Goal: Transaction & Acquisition: Purchase product/service

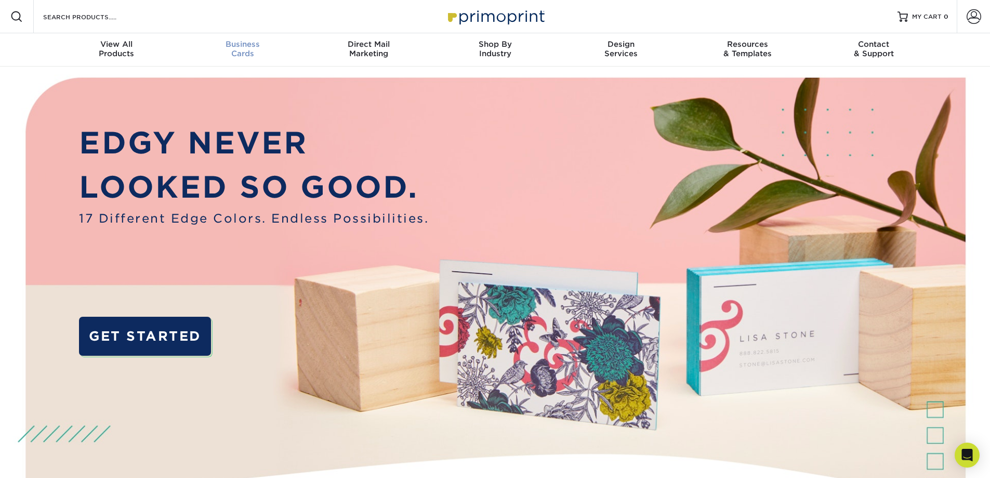
click at [253, 51] on div "Business Cards" at bounding box center [242, 49] width 126 height 19
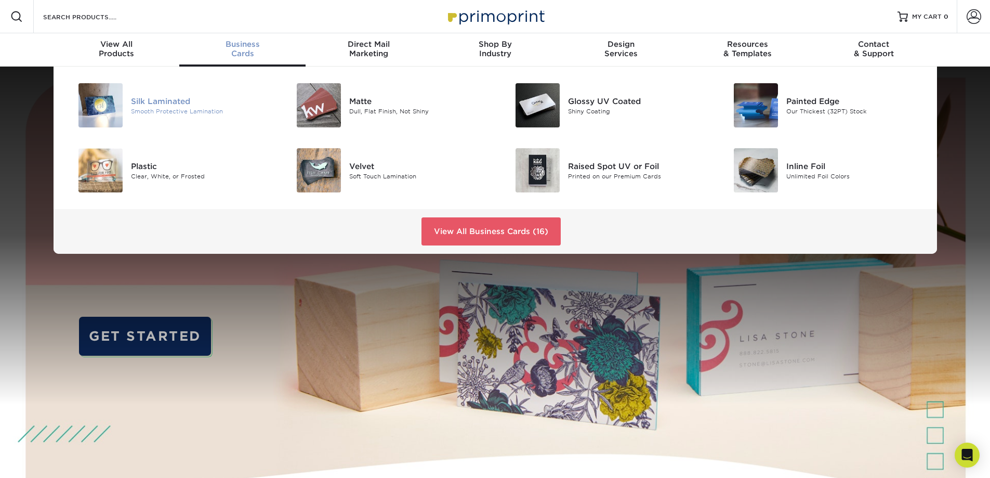
click at [166, 99] on div "Silk Laminated" at bounding box center [200, 100] width 138 height 11
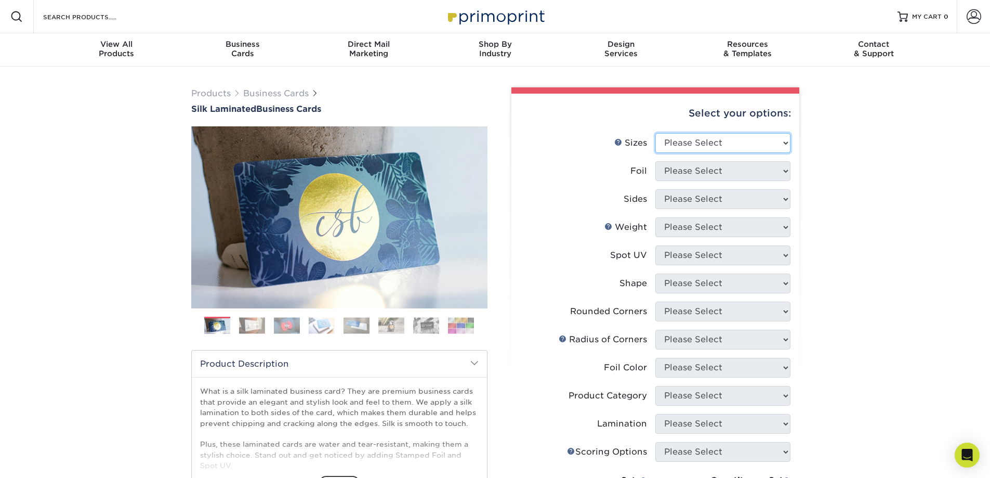
click at [707, 140] on select "Please Select 1.5" x 3.5" - Mini 1.75" x 3.5" - Mini 2" x 2" - Square 2" x 3" -…" at bounding box center [723, 143] width 135 height 20
select select "2.00x3.50"
click at [656, 133] on select "Please Select 1.5" x 3.5" - Mini 1.75" x 3.5" - Mini 2" x 2" - Square 2" x 3" -…" at bounding box center [723, 143] width 135 height 20
click at [737, 173] on select "Please Select Yes No" at bounding box center [723, 171] width 135 height 20
drag, startPoint x: 737, startPoint y: 173, endPoint x: 710, endPoint y: 173, distance: 27.0
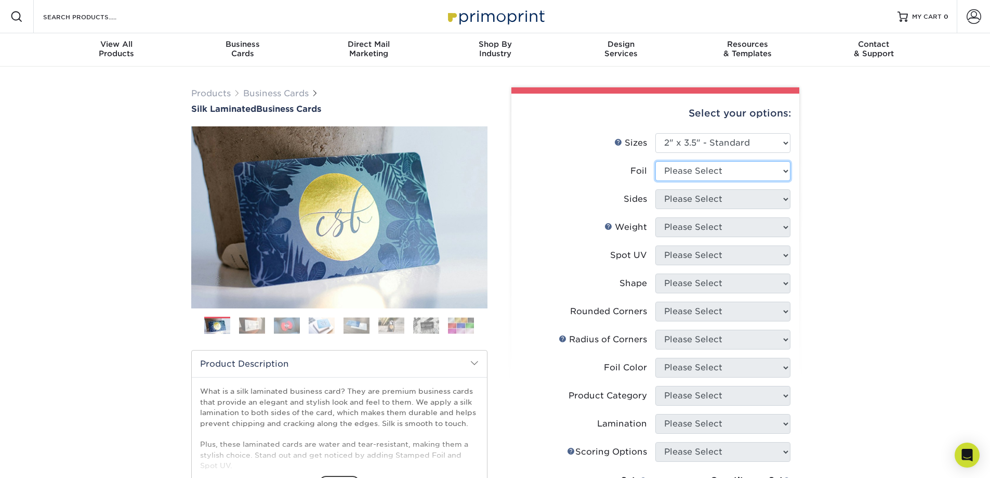
click at [737, 173] on select "Please Select Yes No" at bounding box center [723, 171] width 135 height 20
click at [719, 178] on select "Please Select Yes No" at bounding box center [723, 171] width 135 height 20
select select "0"
click at [656, 161] on select "Please Select Yes No" at bounding box center [723, 171] width 135 height 20
click at [708, 197] on select "Please Select Print Both Sides Print Front Only" at bounding box center [723, 199] width 135 height 20
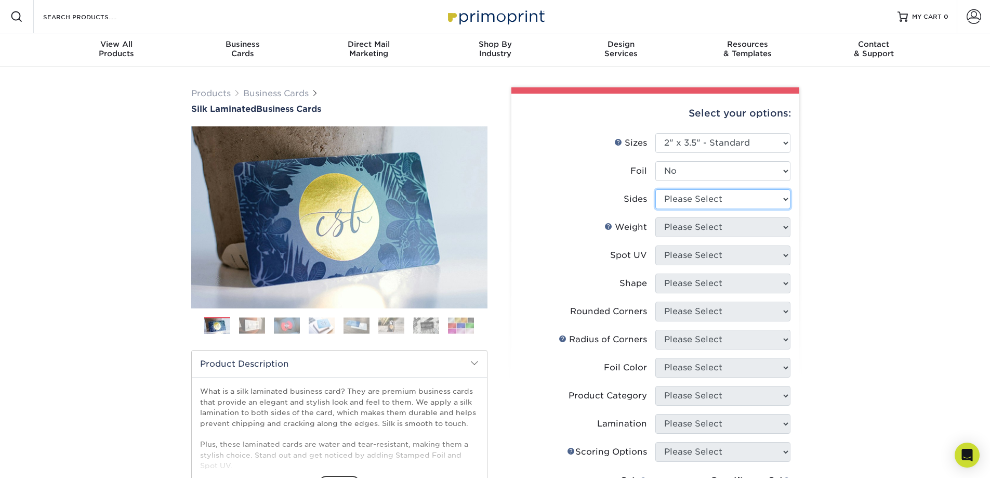
select select "13abbda7-1d64-4f25-8bb2-c179b224825d"
click at [656, 189] on select "Please Select Print Both Sides Print Front Only" at bounding box center [723, 199] width 135 height 20
click at [679, 233] on select "Please Select 16PT" at bounding box center [723, 227] width 135 height 20
select select "16PT"
click at [656, 217] on select "Please Select 16PT" at bounding box center [723, 227] width 135 height 20
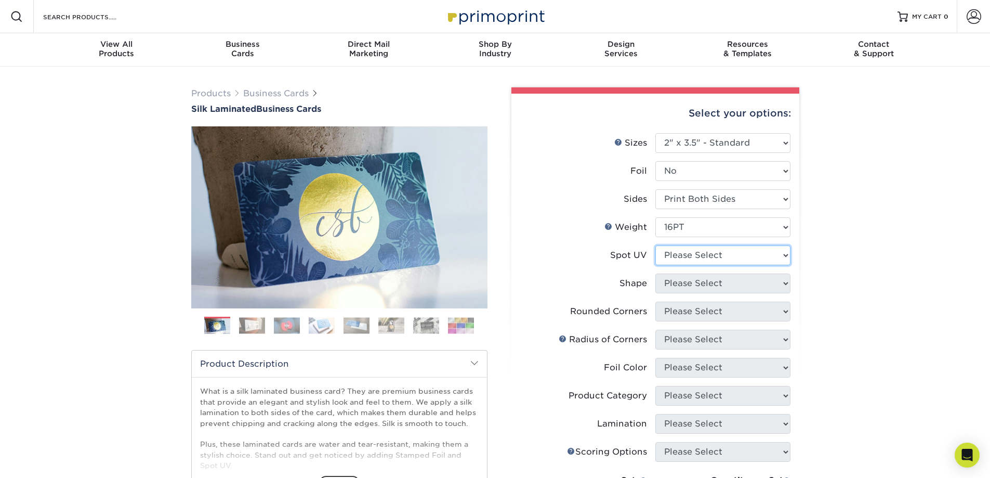
click at [688, 253] on select "Please Select No Spot UV Front and Back (Both Sides) Front Only Back Only" at bounding box center [723, 255] width 135 height 20
select select "3"
click at [656, 245] on select "Please Select No Spot UV Front and Back (Both Sides) Front Only Back Only" at bounding box center [723, 255] width 135 height 20
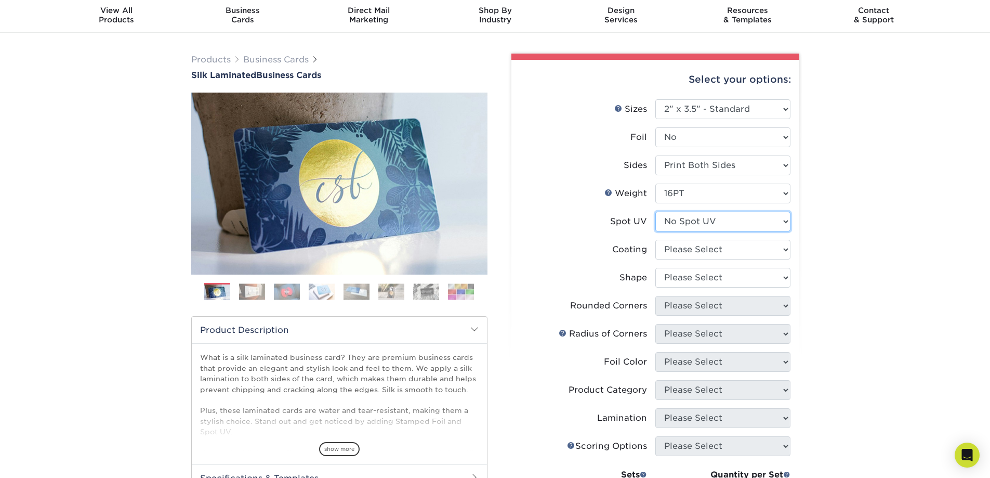
scroll to position [52, 0]
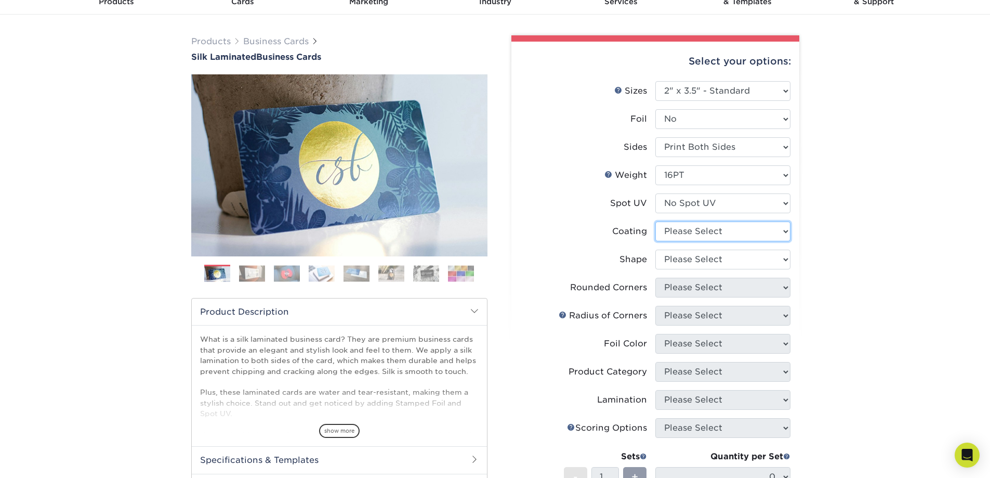
click at [703, 234] on select at bounding box center [723, 231] width 135 height 20
select select "3e7618de-abca-4bda-9f97-8b9129e913d8"
click at [656, 221] on select at bounding box center [723, 231] width 135 height 20
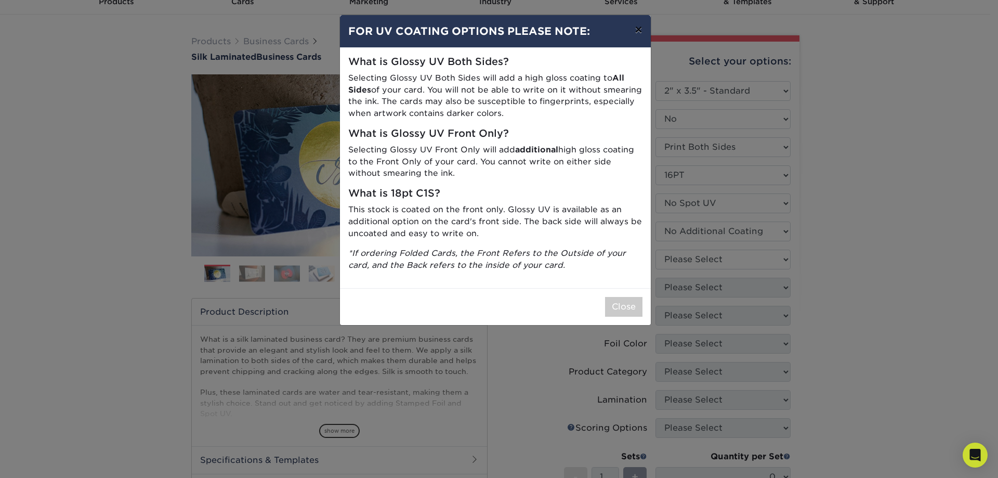
click at [634, 25] on button "×" at bounding box center [639, 29] width 24 height 29
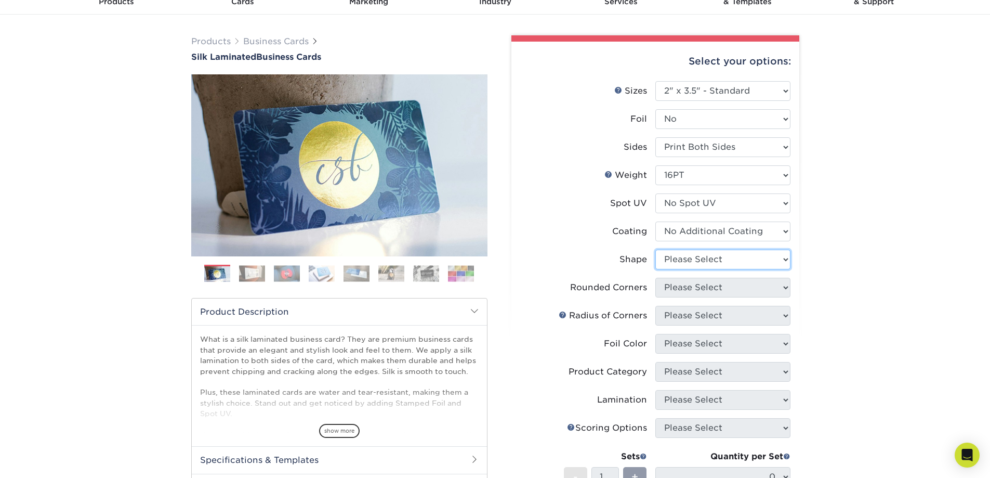
click at [751, 255] on select "Please Select Standard Oval" at bounding box center [723, 260] width 135 height 20
select select "standard"
click at [656, 250] on select "Please Select Standard Oval" at bounding box center [723, 260] width 135 height 20
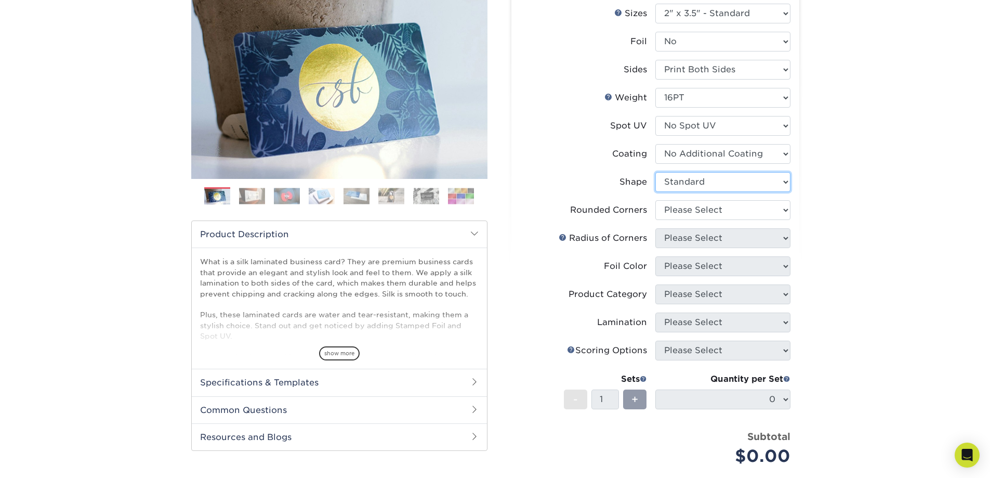
scroll to position [156, 0]
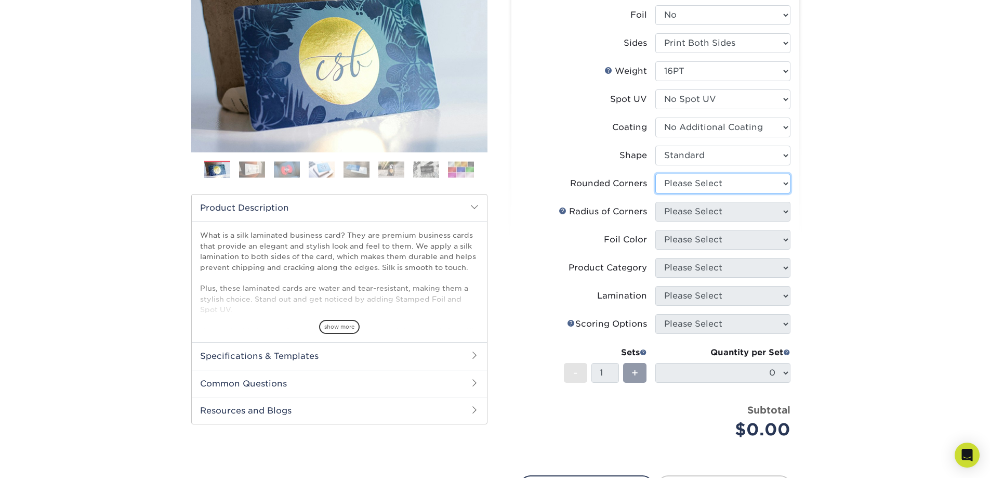
click at [728, 190] on select "Please Select Yes - Round 2 Corners Yes - Round 4 Corners No" at bounding box center [723, 184] width 135 height 20
select select "0"
click at [656, 174] on select "Please Select Yes - Round 2 Corners Yes - Round 4 Corners No" at bounding box center [723, 184] width 135 height 20
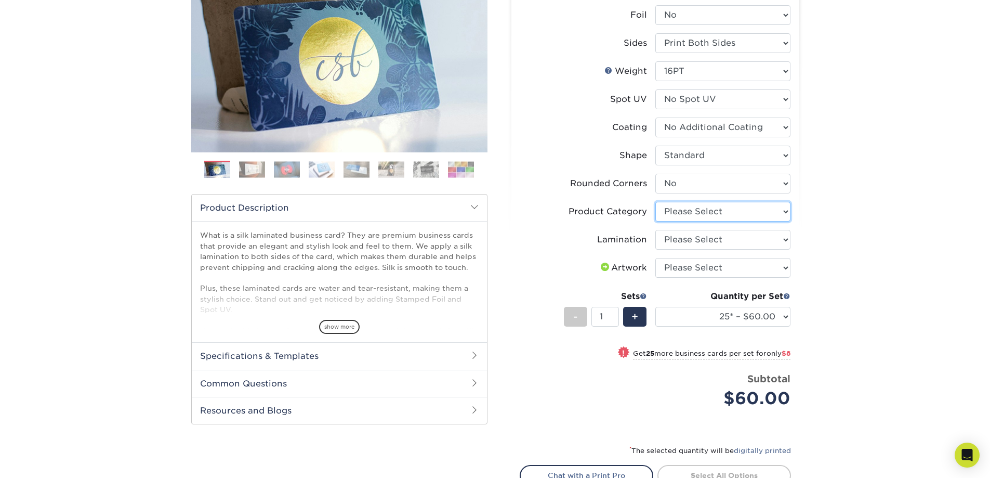
click at [670, 212] on select "Please Select Business Cards" at bounding box center [723, 212] width 135 height 20
select select "3b5148f1-0588-4f88-a218-97bcfdce65c1"
click at [656, 202] on select "Please Select Business Cards" at bounding box center [723, 212] width 135 height 20
click at [695, 240] on select "Please Select Silk" at bounding box center [723, 240] width 135 height 20
select select "ccacb42f-45f7-42d3-bbd3-7c8421cf37f0"
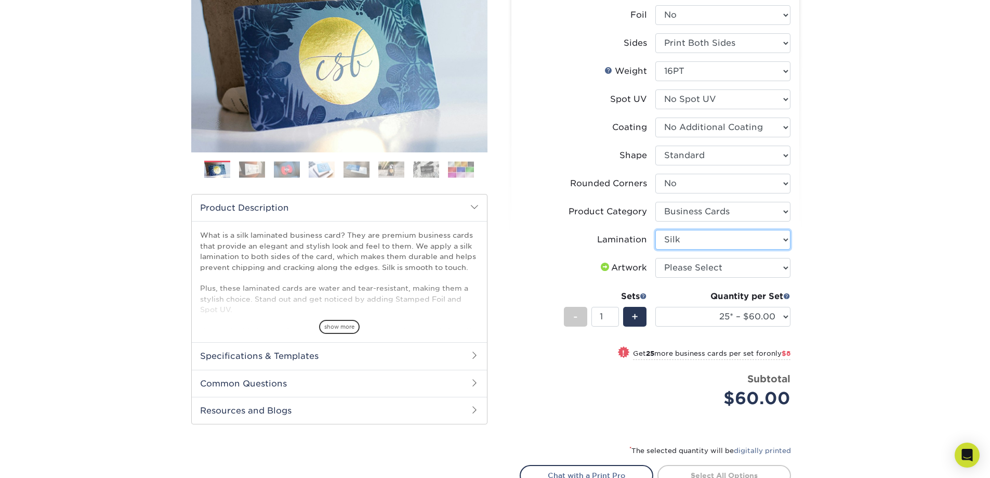
click at [656, 230] on select "Please Select Silk" at bounding box center [723, 240] width 135 height 20
click at [685, 268] on select "Please Select I will upload files I need a design - $100" at bounding box center [723, 268] width 135 height 20
select select "upload"
click at [656, 258] on select "Please Select I will upload files I need a design - $100" at bounding box center [723, 268] width 135 height 20
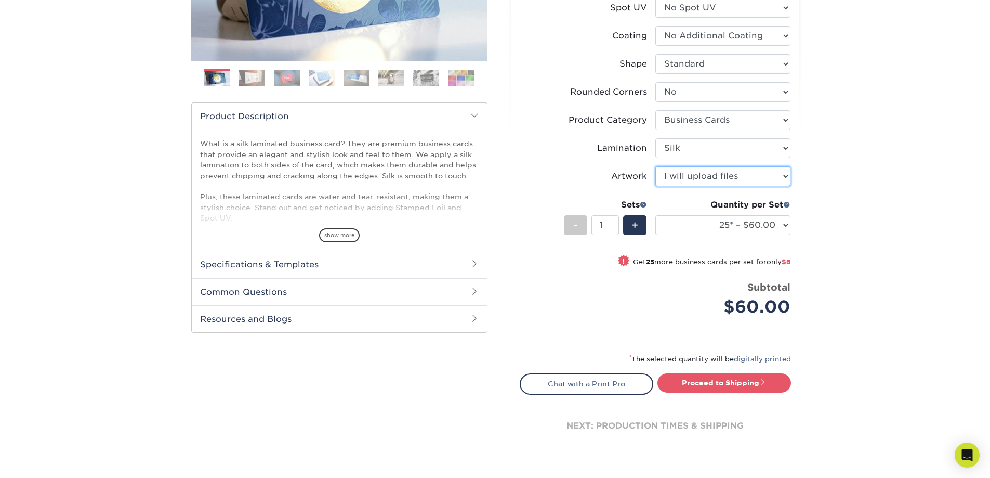
scroll to position [260, 0]
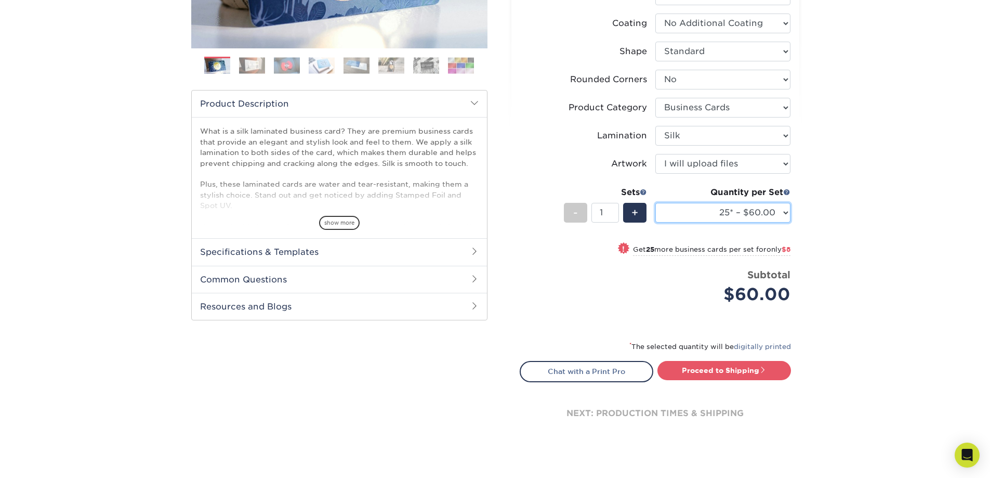
click at [729, 210] on select "25* – $60.00 50* – $68.00 75* – $76.00 100* – $84.00 250* – $92.00 500 – $96.00…" at bounding box center [723, 213] width 135 height 20
select select "250* – $92.00"
click at [656, 203] on select "25* – $60.00 50* – $68.00 75* – $76.00 100* – $84.00 250* – $92.00 500 – $96.00…" at bounding box center [723, 213] width 135 height 20
click at [710, 368] on link "Proceed to Shipping" at bounding box center [725, 370] width 134 height 19
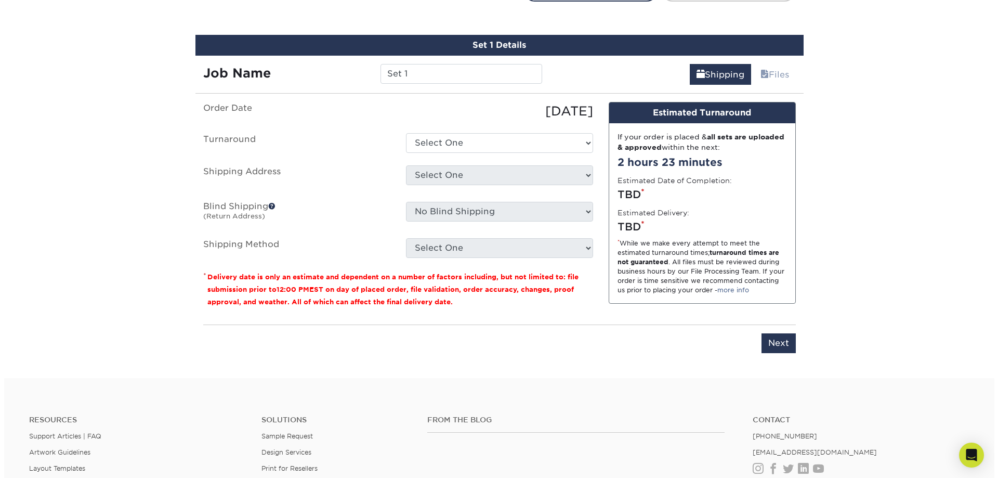
scroll to position [649, 0]
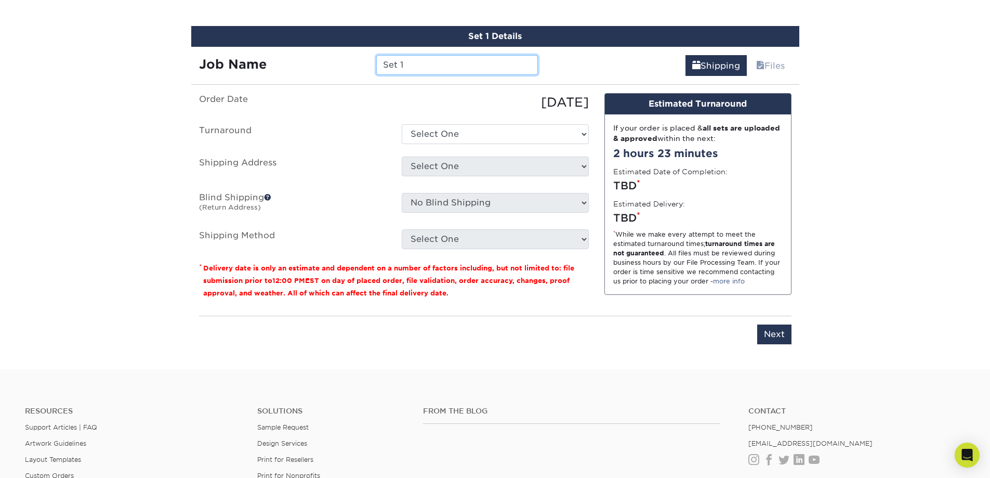
click at [417, 63] on input "Set 1" at bounding box center [457, 65] width 162 height 20
type input "AHA business cards"
click at [466, 133] on select "Select One 2-4 Business Days 2 Day Next Business Day" at bounding box center [495, 134] width 187 height 20
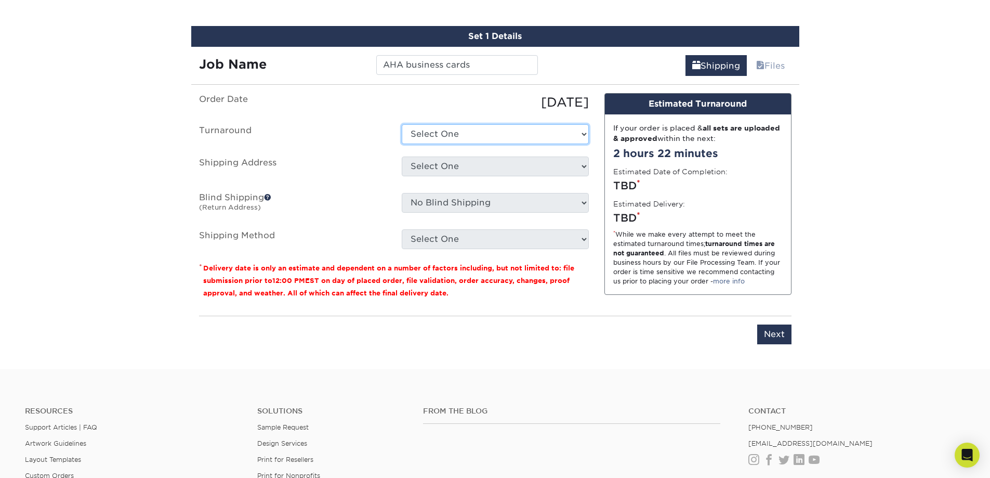
select select "0f15206b-ab67-423b-be9a-1c041d3ad452"
click at [402, 124] on select "Select One 2-4 Business Days 2 Day Next Business Day" at bounding box center [495, 134] width 187 height 20
click at [468, 167] on select "Select One + Add New Address - Login" at bounding box center [495, 166] width 187 height 20
select select "newaddress"
click at [402, 156] on select "Select One + Add New Address - Login" at bounding box center [495, 166] width 187 height 20
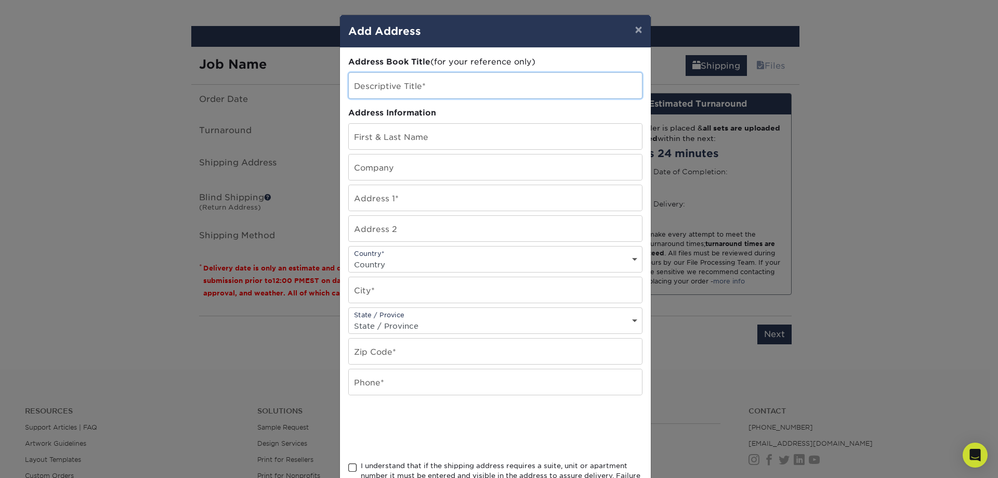
click at [447, 91] on input "text" at bounding box center [495, 85] width 293 height 25
type input "Veronica home"
type input "Veronica Ferris"
type input "At Home in Alexandria"
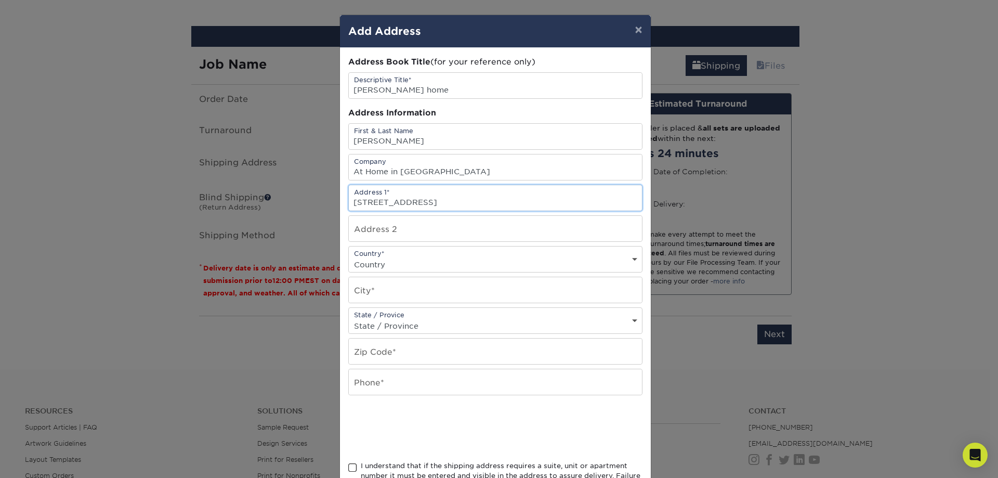
type input "1001 4th St SW Apt 831"
click at [388, 270] on select "Country United States Canada ----------------------------- Afghanistan Albania …" at bounding box center [495, 264] width 293 height 15
select select "US"
click at [349, 257] on select "Country United States Canada ----------------------------- Afghanistan Albania …" at bounding box center [495, 264] width 293 height 15
click at [397, 284] on input "text" at bounding box center [495, 289] width 293 height 25
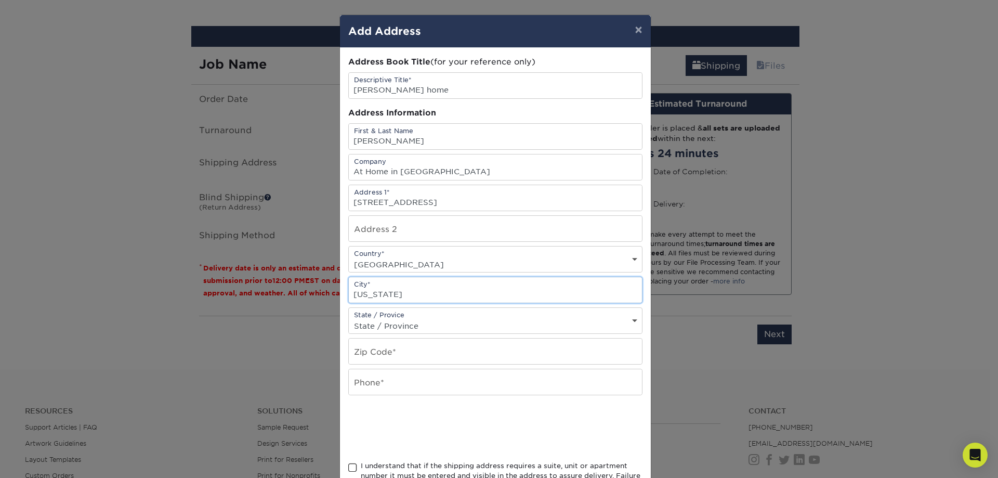
type input "Washington"
select select "DC"
type input "20024"
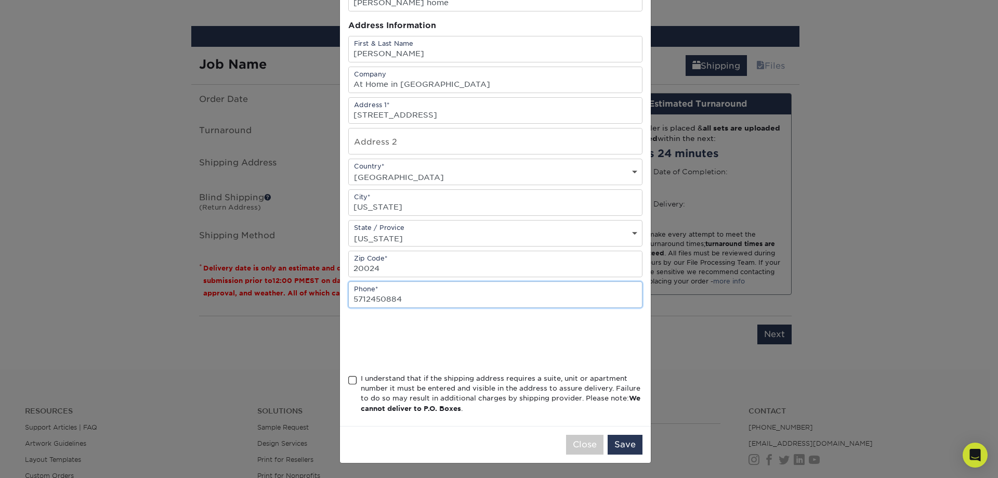
type input "5712450884"
click at [351, 382] on span at bounding box center [352, 380] width 9 height 10
click at [0, 0] on input "I understand that if the shipping address requires a suite, unit or apartment n…" at bounding box center [0, 0] width 0 height 0
click at [628, 443] on button "Save" at bounding box center [625, 445] width 35 height 20
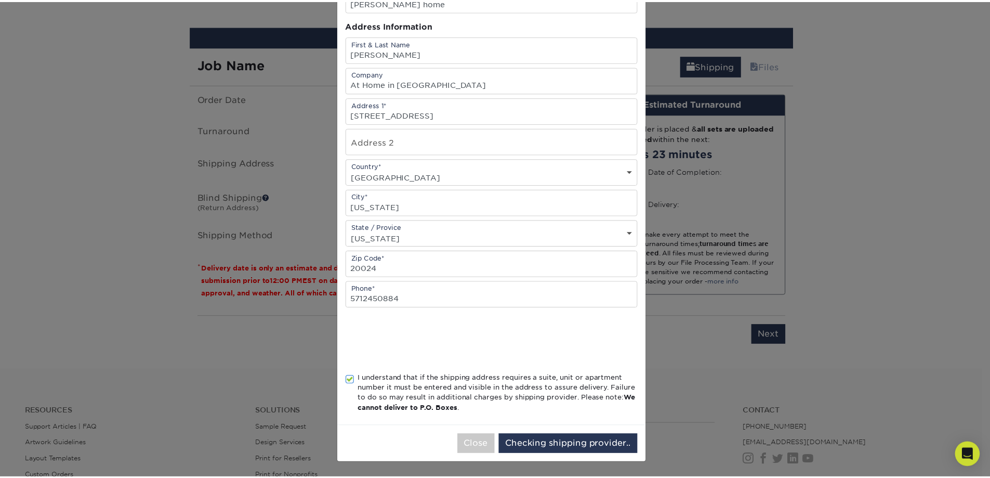
scroll to position [0, 0]
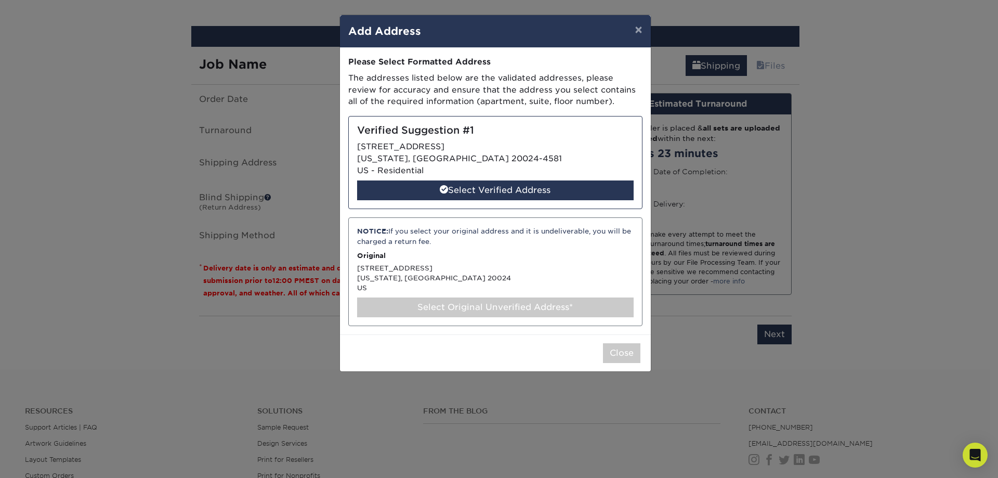
click at [475, 254] on p "Original" at bounding box center [495, 256] width 277 height 10
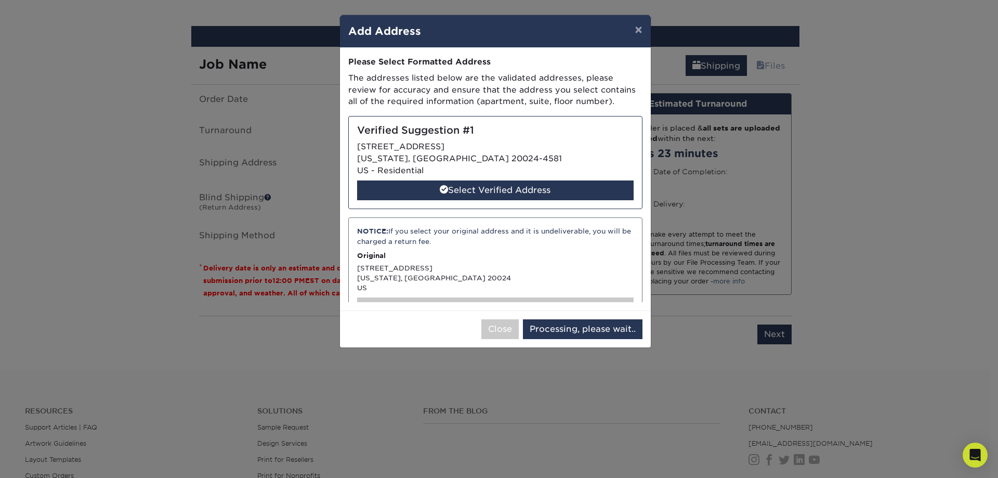
select select "285300"
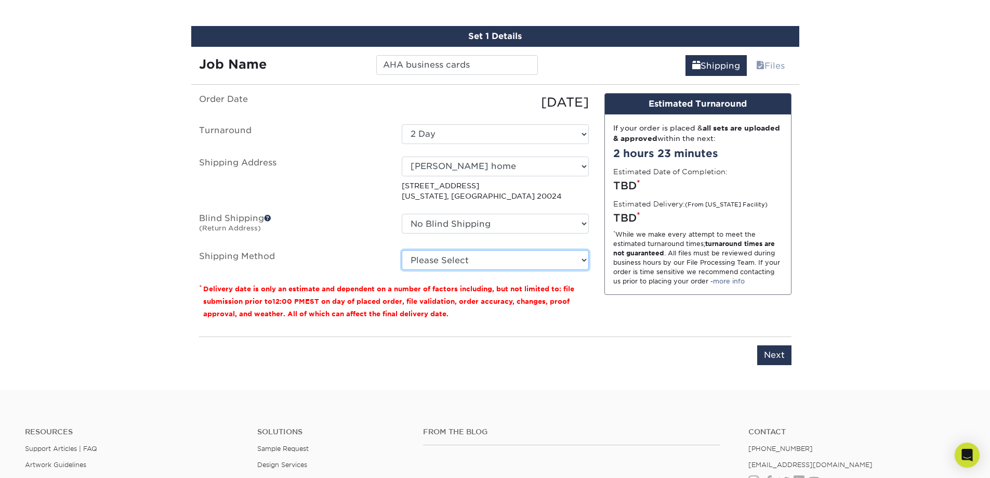
click at [469, 257] on select "Please Select Ground Shipping (+$7.84) 3 Day Shipping Service (+$20.22) 2 Day A…" at bounding box center [495, 260] width 187 height 20
select select "03"
click at [402, 250] on select "Please Select Ground Shipping (+$7.84) 3 Day Shipping Service (+$20.22) 2 Day A…" at bounding box center [495, 260] width 187 height 20
click at [509, 257] on select "Please Select Ground Shipping (+$7.84) 3 Day Shipping Service (+$20.22) 2 Day A…" at bounding box center [495, 260] width 187 height 20
click at [402, 250] on select "Please Select Ground Shipping (+$7.84) 3 Day Shipping Service (+$20.22) 2 Day A…" at bounding box center [495, 260] width 187 height 20
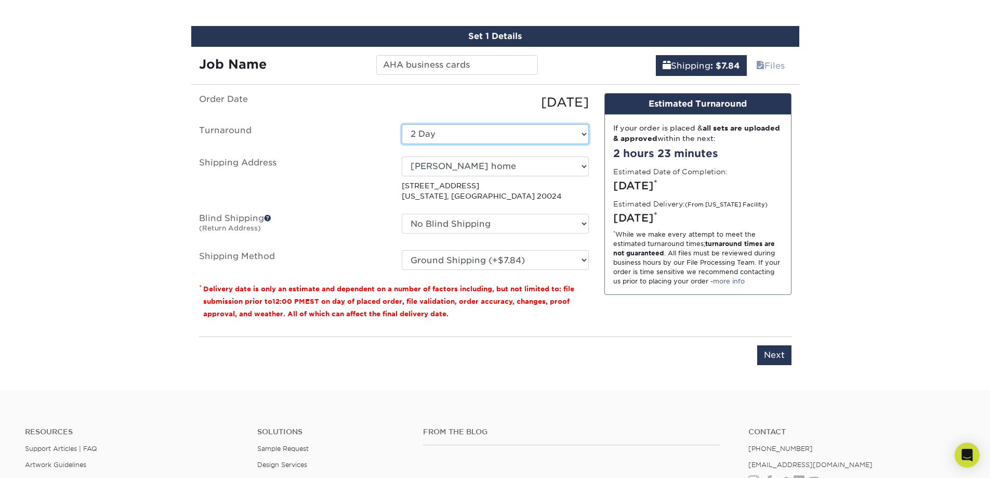
click at [515, 132] on select "Select One 2-4 Business Days 2 Day Next Business Day" at bounding box center [495, 134] width 187 height 20
select select "d1b63c63-e638-46b8-b171-df9c8cedce0d"
click at [520, 259] on select "Please Select Ground Shipping (+$7.84) 3 Day Shipping Service (+$20.22) 2 Day A…" at bounding box center [495, 260] width 187 height 20
select select "03"
click at [402, 250] on select "Please Select Ground Shipping (+$7.84) 3 Day Shipping Service (+$20.22) 2 Day A…" at bounding box center [495, 260] width 187 height 20
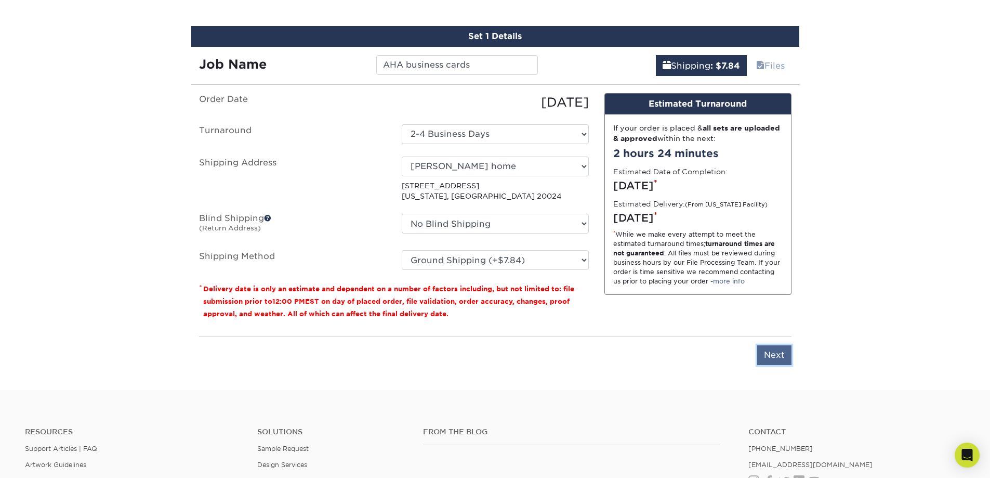
click at [784, 359] on input "Next" at bounding box center [775, 355] width 34 height 20
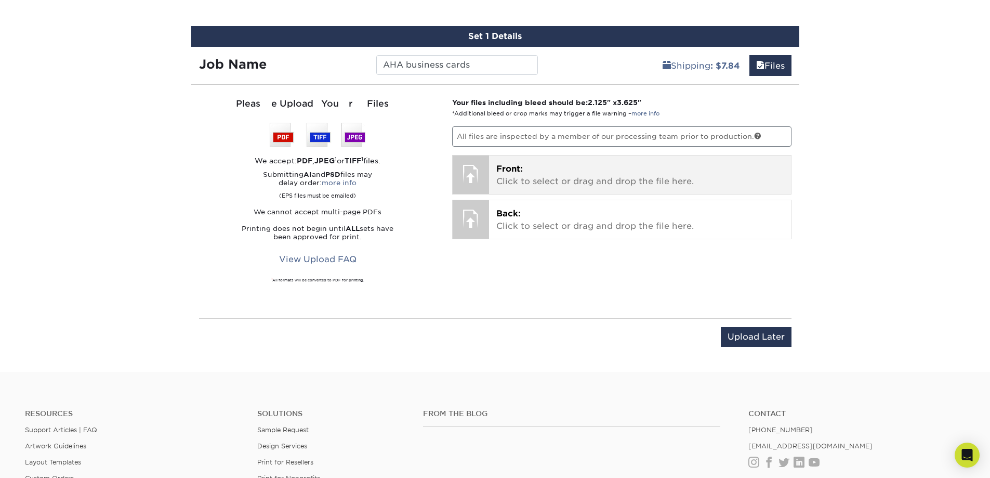
click at [529, 176] on p "Front: Click to select or drag and drop the file here." at bounding box center [641, 175] width 288 height 25
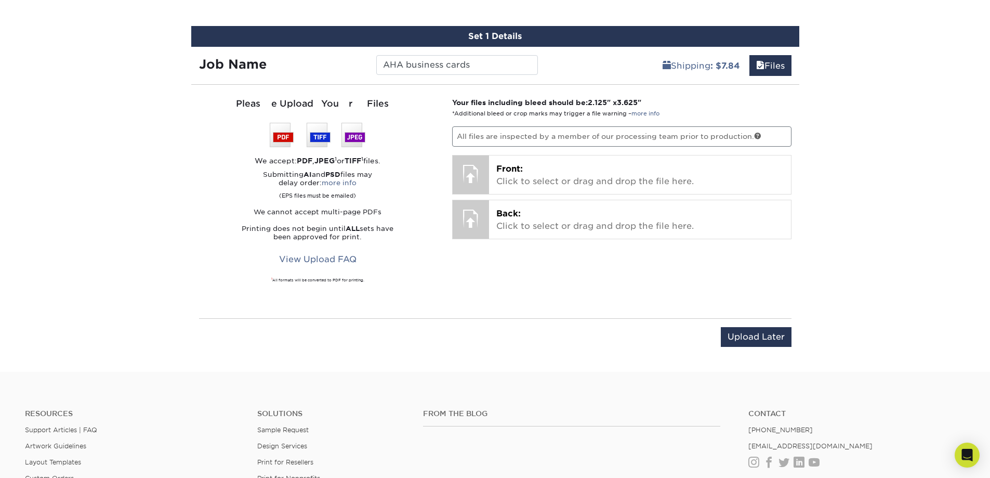
drag, startPoint x: 941, startPoint y: 283, endPoint x: 816, endPoint y: 303, distance: 126.8
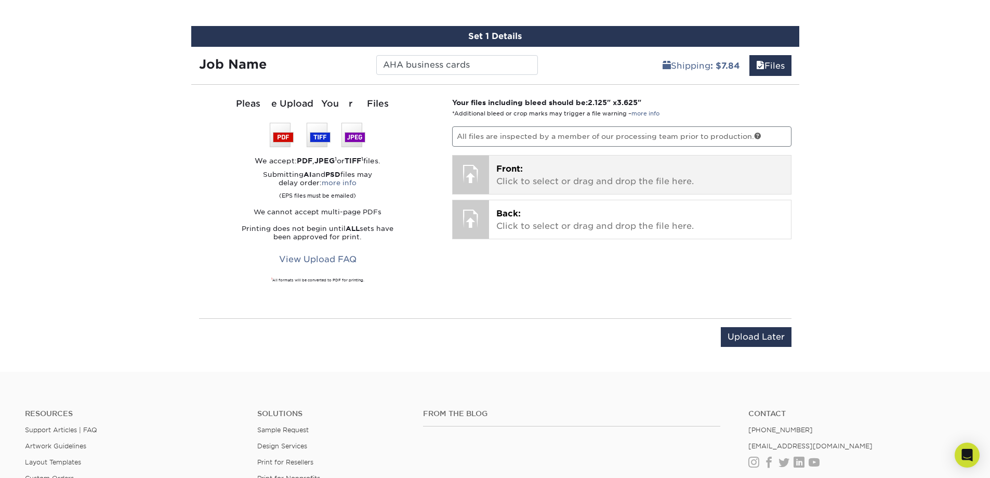
click at [541, 180] on p "Front: Click to select or drag and drop the file here." at bounding box center [641, 175] width 288 height 25
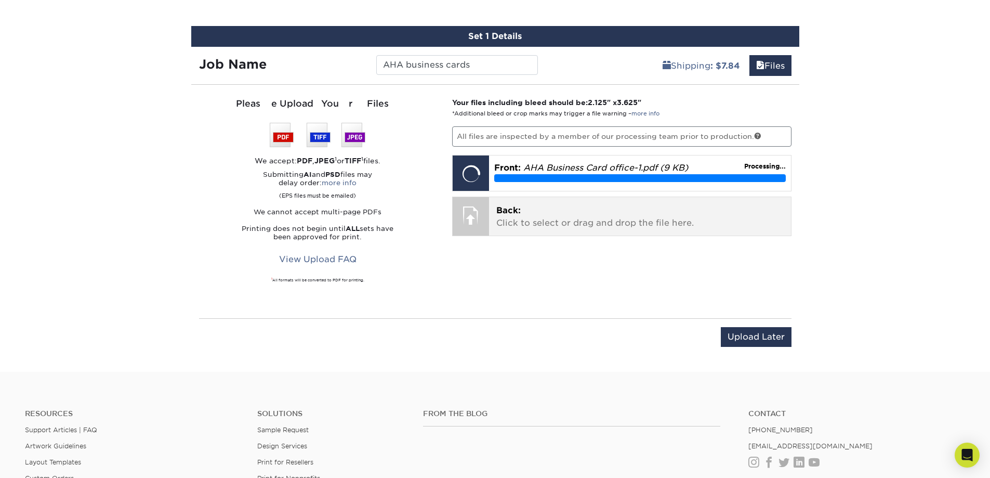
click at [523, 215] on p "Back: Click to select or drag and drop the file here." at bounding box center [641, 216] width 288 height 25
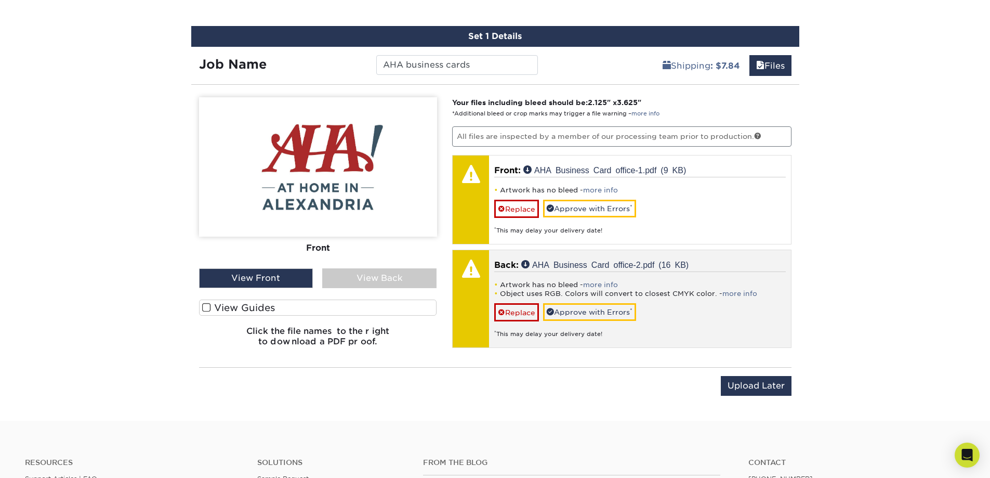
click at [726, 256] on div "Back: AHA Business Card office-2.pdf (16 KB) Artwork has no bleed - more info O…" at bounding box center [640, 298] width 302 height 97
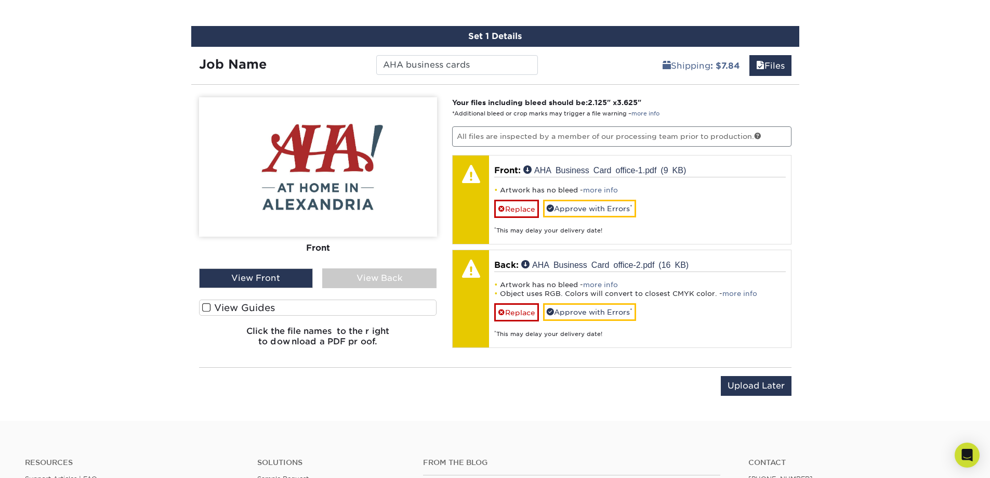
click at [362, 277] on div "View Back" at bounding box center [379, 278] width 114 height 20
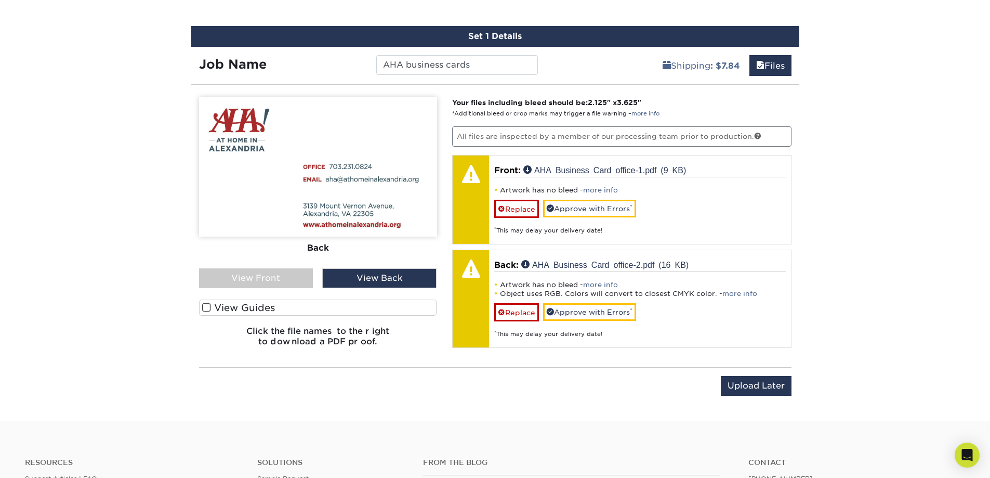
click at [290, 279] on div "View Front" at bounding box center [256, 278] width 114 height 20
